Goal: Task Accomplishment & Management: Manage account settings

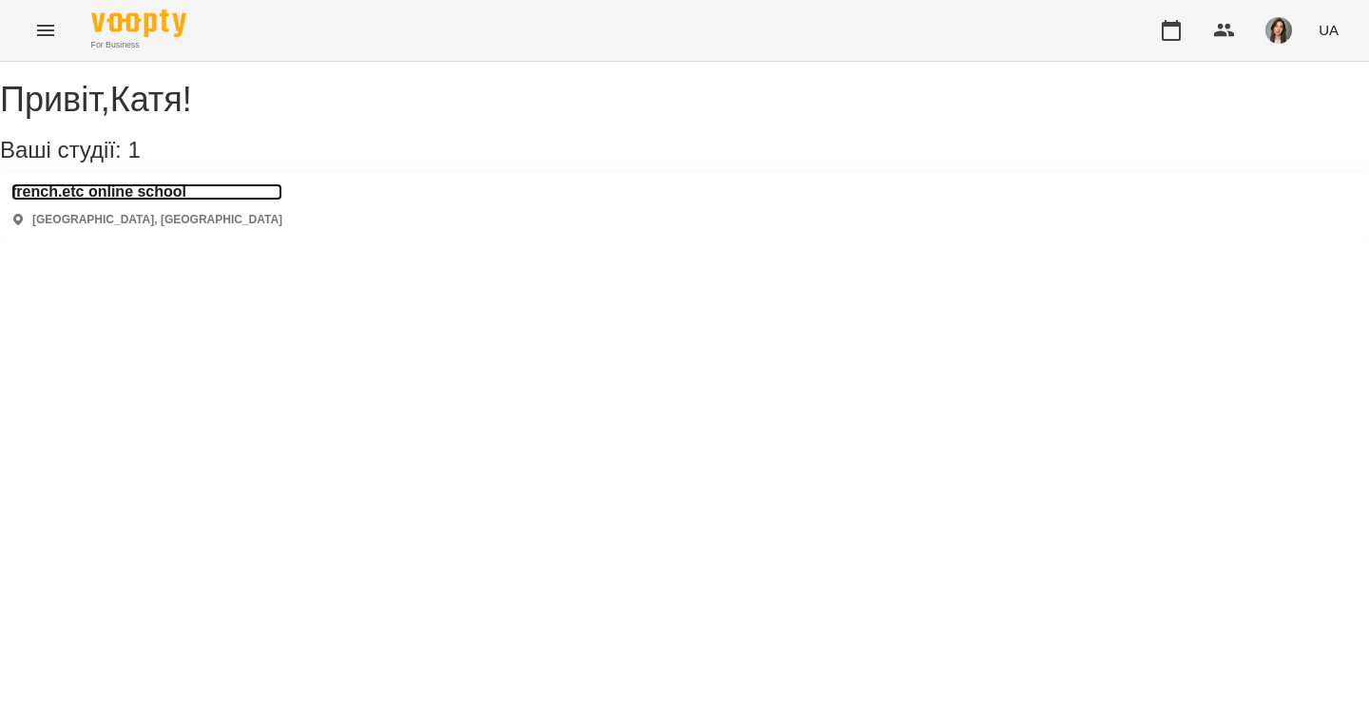
click at [190, 201] on h3 "french.etc online school" at bounding box center [146, 191] width 271 height 17
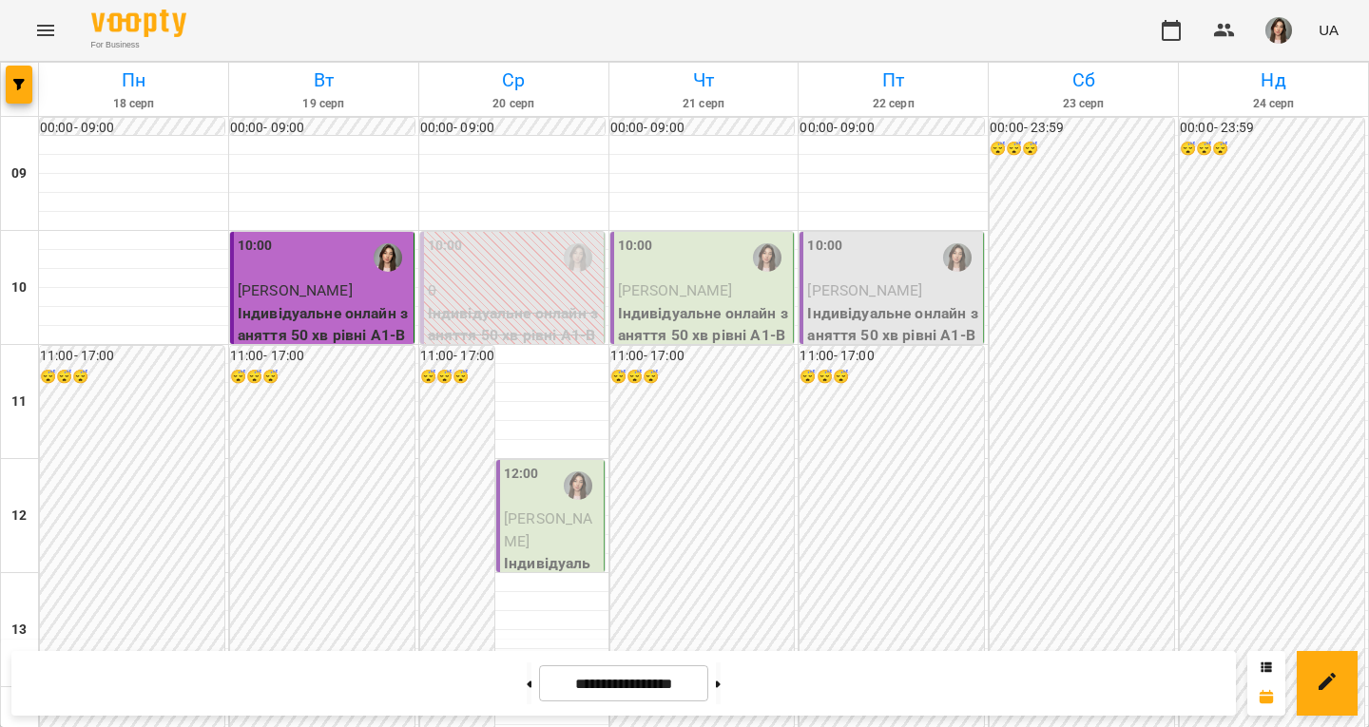
scroll to position [285, 0]
click at [569, 464] on div at bounding box center [578, 486] width 44 height 44
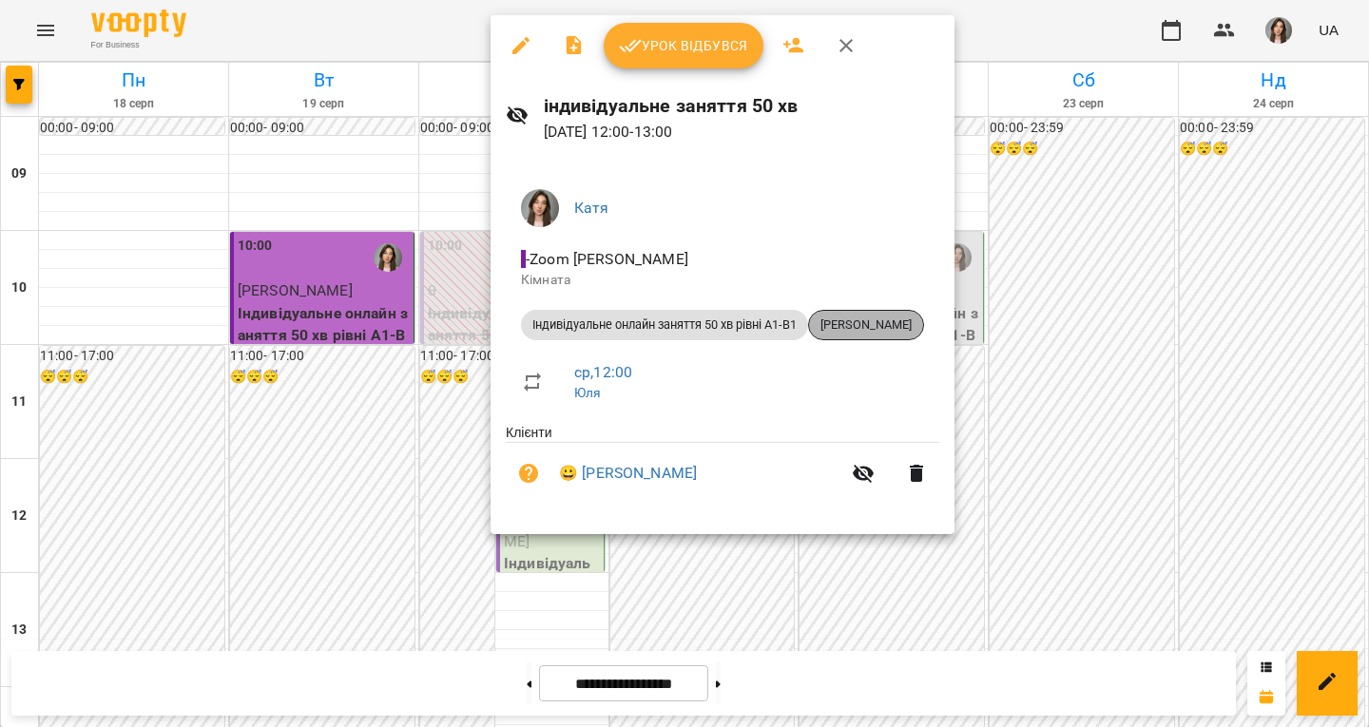
click at [881, 328] on span "[PERSON_NAME]" at bounding box center [866, 325] width 114 height 17
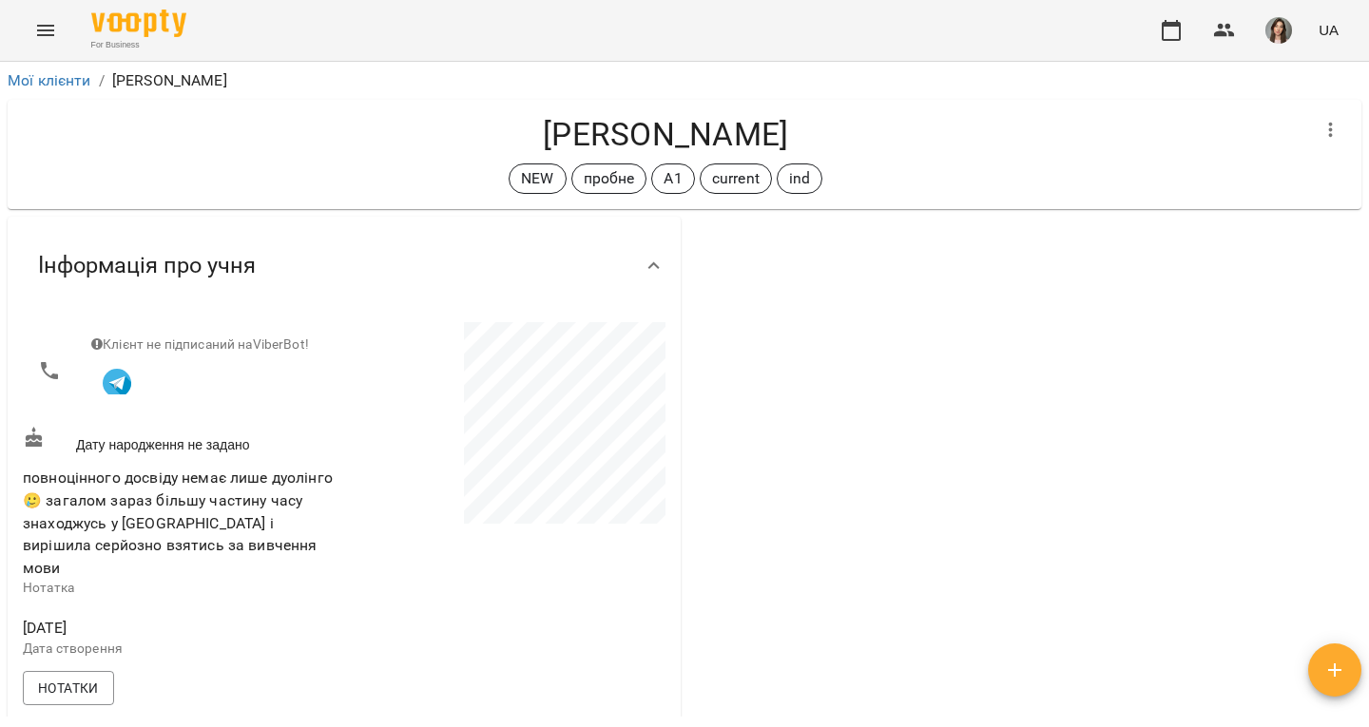
click at [569, 128] on h4 "[PERSON_NAME]" at bounding box center [665, 134] width 1285 height 39
click at [616, 137] on h4 "[PERSON_NAME]" at bounding box center [665, 134] width 1285 height 39
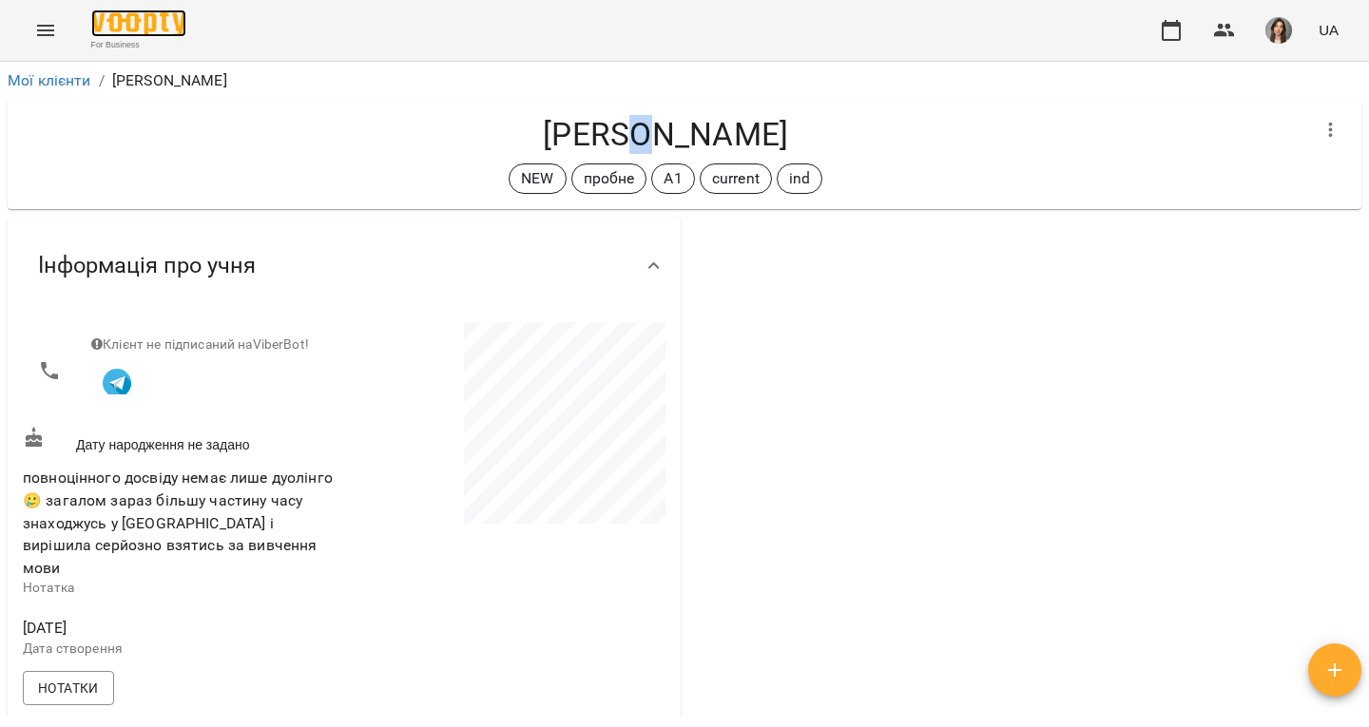
click at [154, 31] on img at bounding box center [138, 24] width 95 height 28
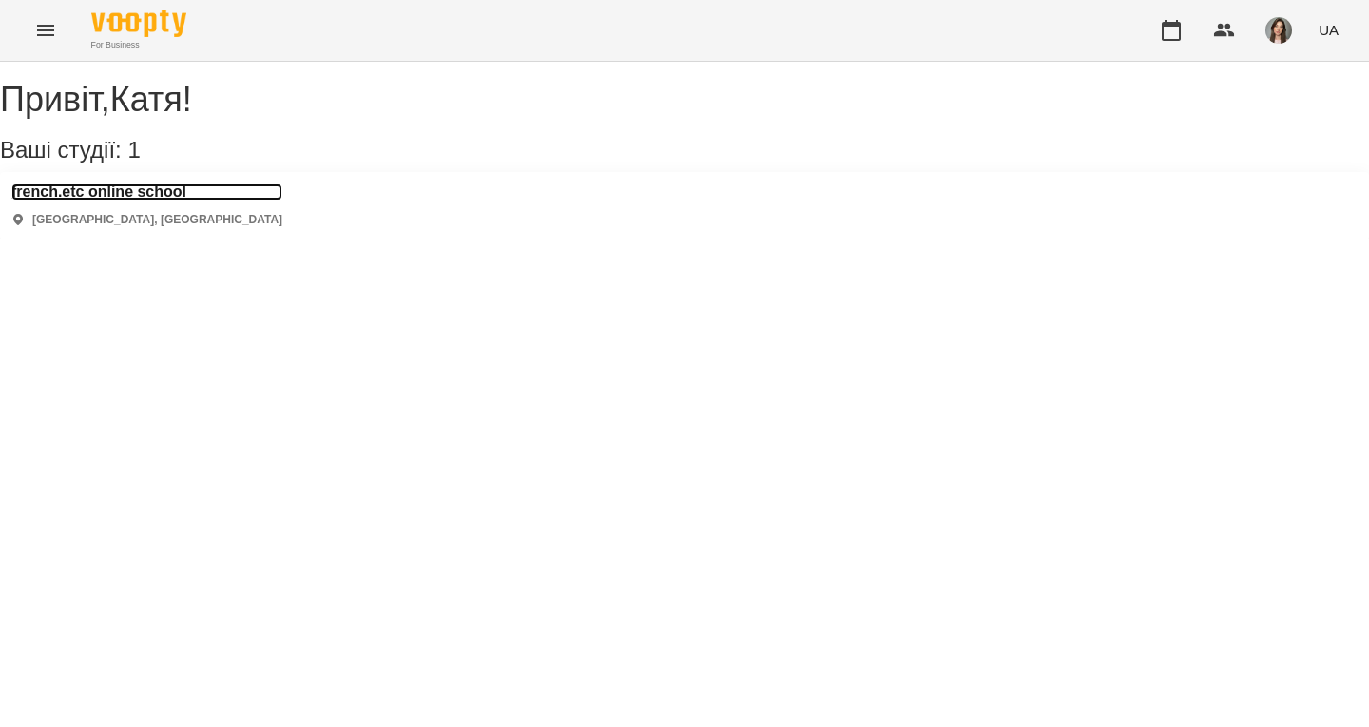
click at [142, 201] on h3 "french.etc online school" at bounding box center [146, 191] width 271 height 17
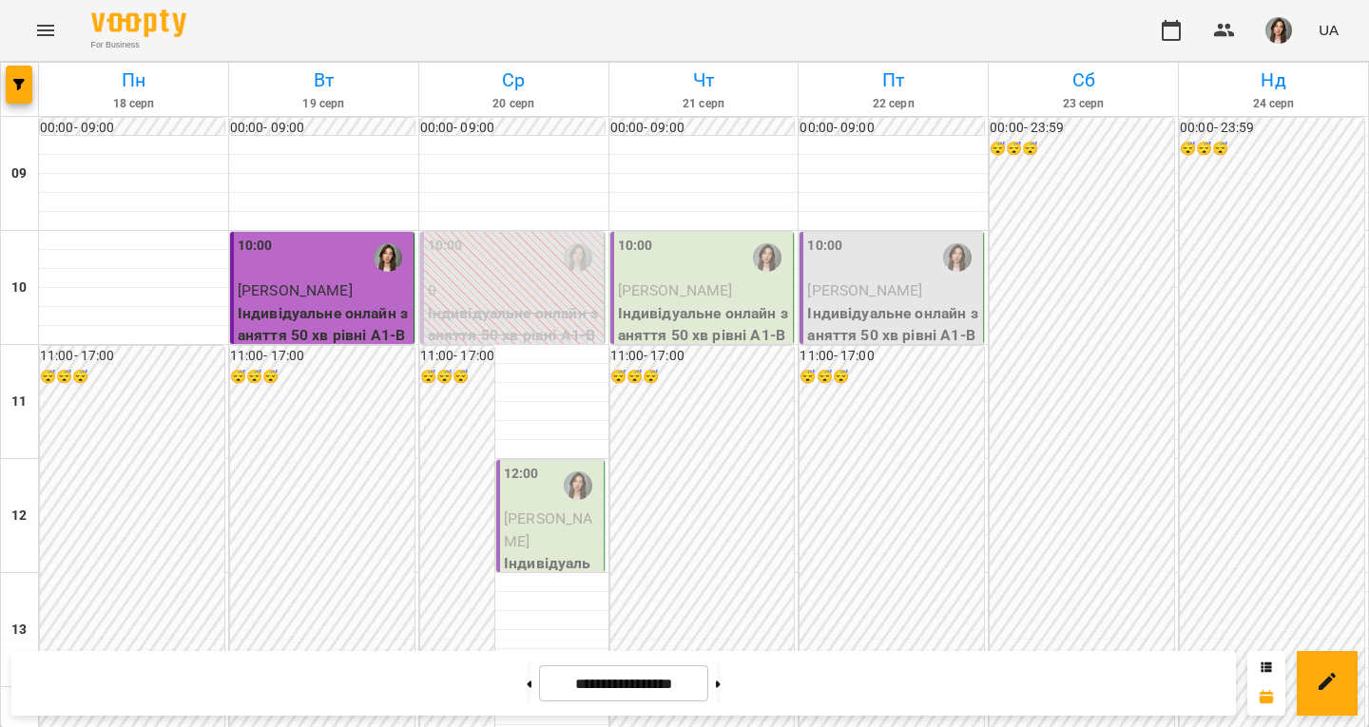
scroll to position [760, 0]
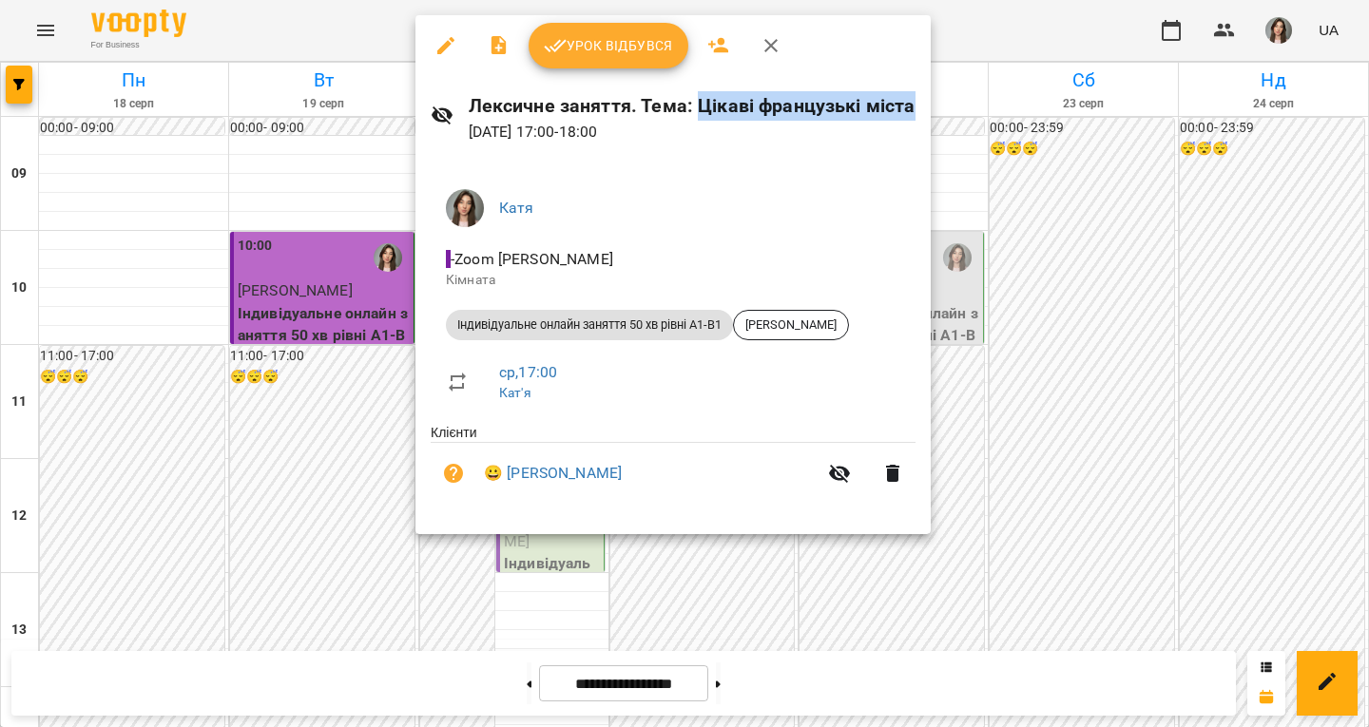
drag, startPoint x: 698, startPoint y: 99, endPoint x: 917, endPoint y: 100, distance: 219.6
click at [917, 100] on div "Лексичне заняття. Тема: Цікаві французькі міста [DATE] 17:00 - 18:00" at bounding box center [672, 117] width 515 height 83
copy h6 "Цікаві французькі міста"
click at [577, 488] on li "😀 [PERSON_NAME]" at bounding box center [673, 473] width 485 height 61
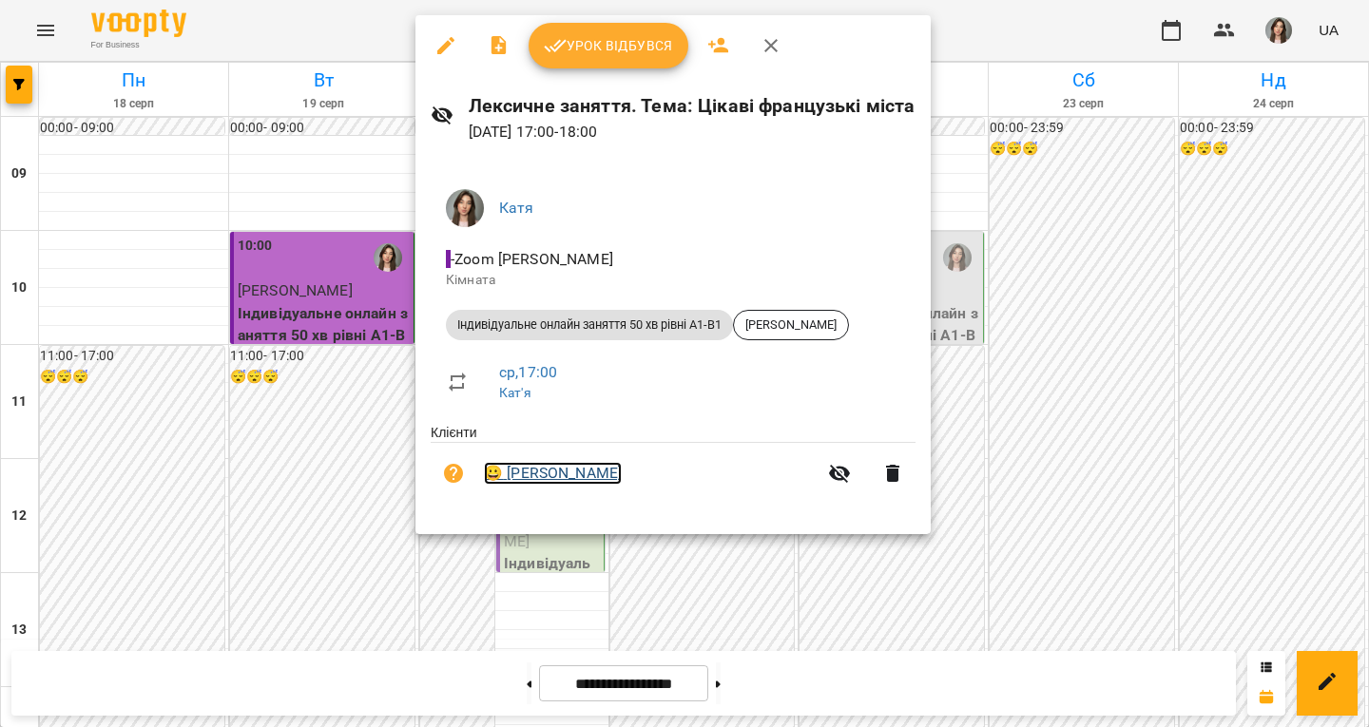
click at [577, 477] on link "😀 [PERSON_NAME]" at bounding box center [553, 473] width 138 height 23
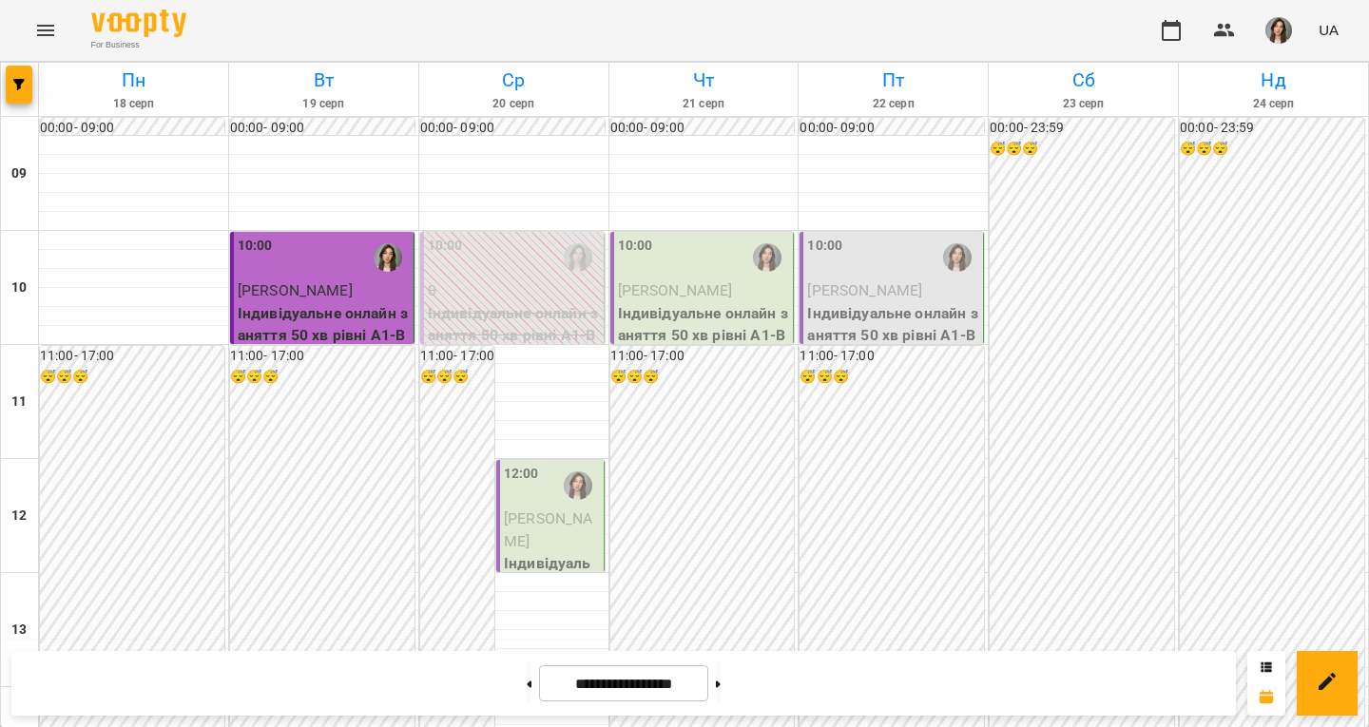
scroll to position [760, 0]
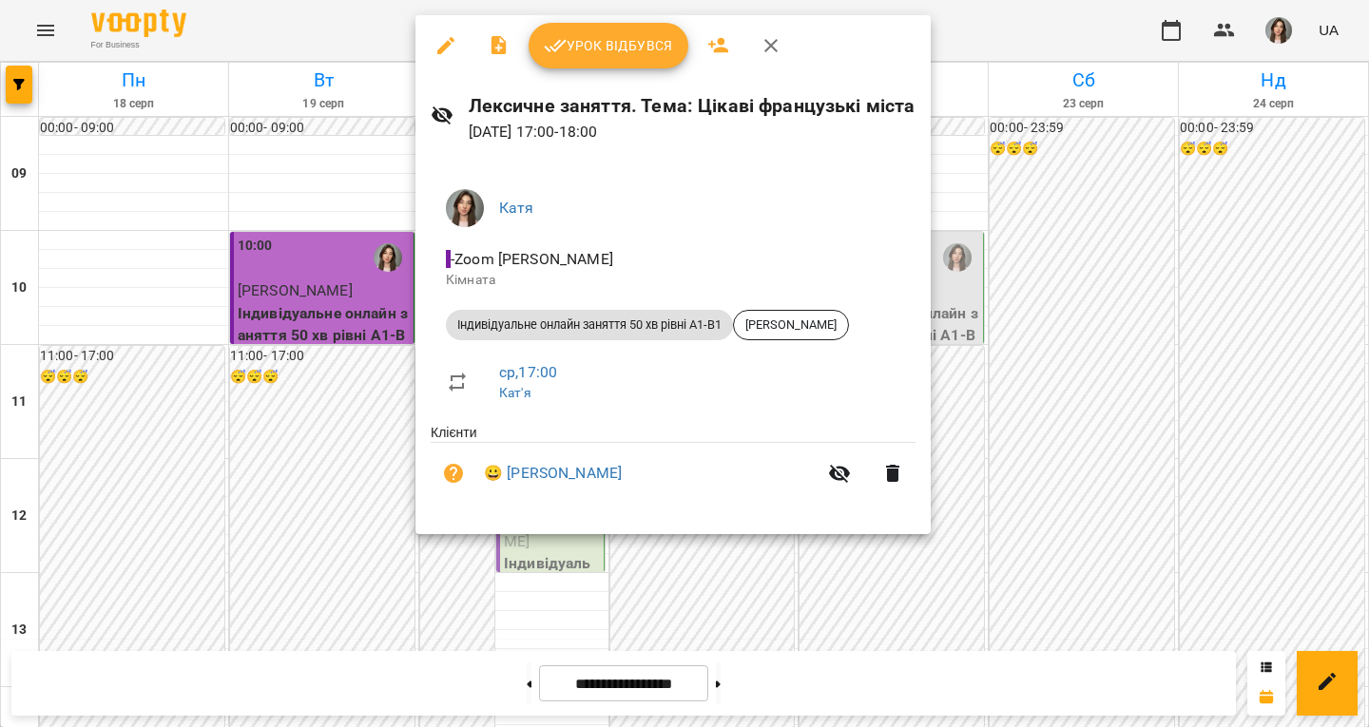
click at [978, 233] on div at bounding box center [684, 363] width 1369 height 727
